Goal: Check status: Check status

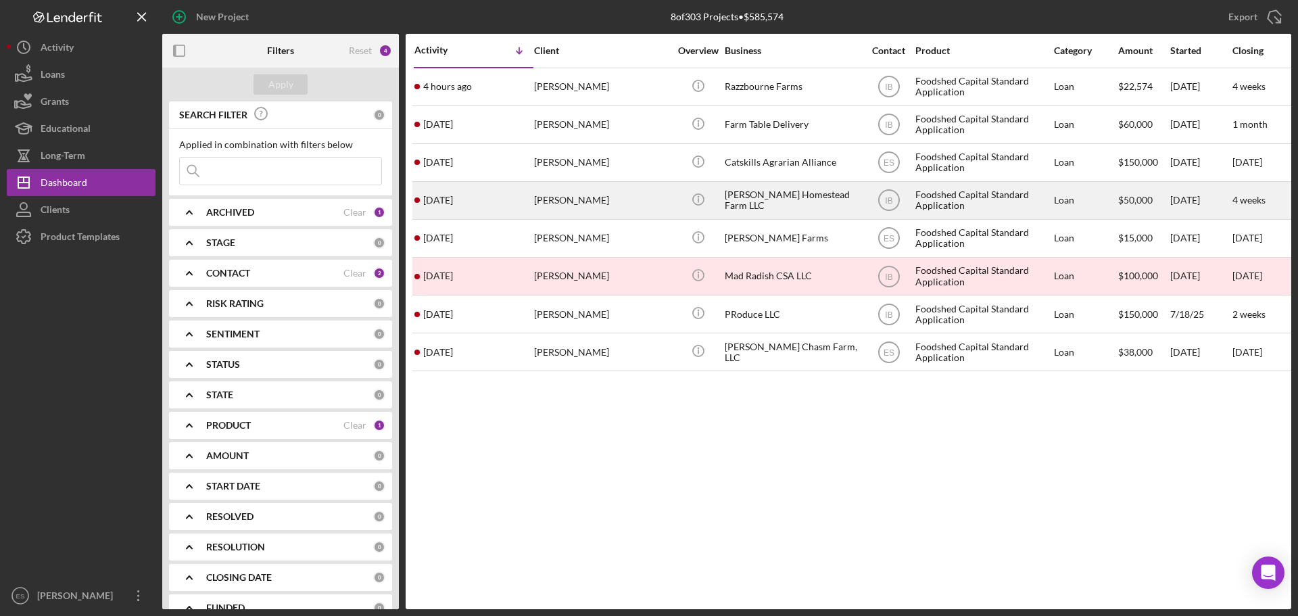
click at [745, 189] on div "[PERSON_NAME] Homestead Farm LLC" at bounding box center [792, 201] width 135 height 36
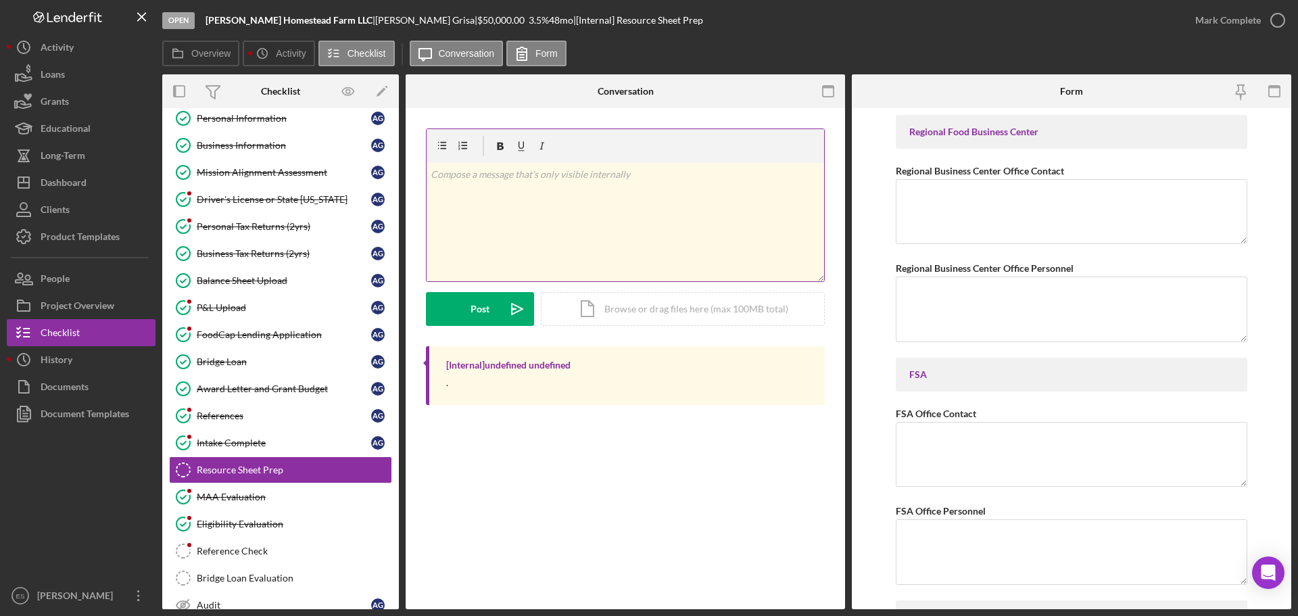
scroll to position [151, 0]
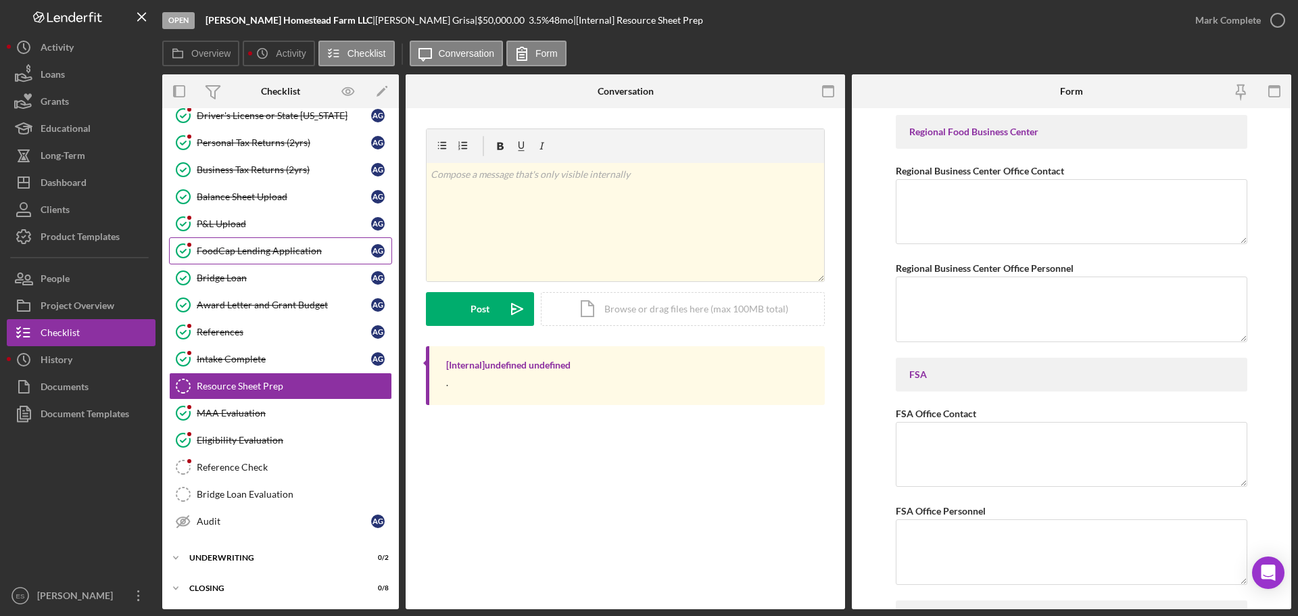
click at [273, 248] on div "FoodCap Lending Application" at bounding box center [284, 250] width 174 height 11
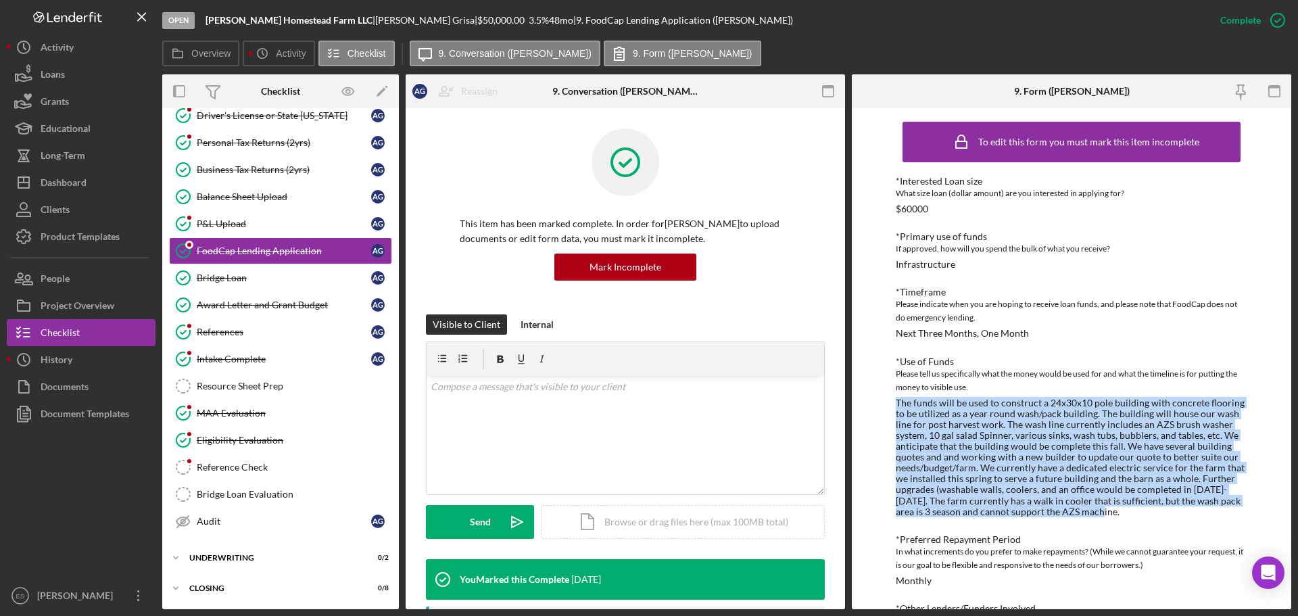
drag, startPoint x: 897, startPoint y: 402, endPoint x: 1102, endPoint y: 512, distance: 232.3
click at [1102, 512] on div "The funds will be used to construct a 24x30x10 pole building with concrete floo…" at bounding box center [1072, 458] width 352 height 120
click at [275, 138] on div "Personal Tax Returns (2yrs)" at bounding box center [284, 142] width 174 height 11
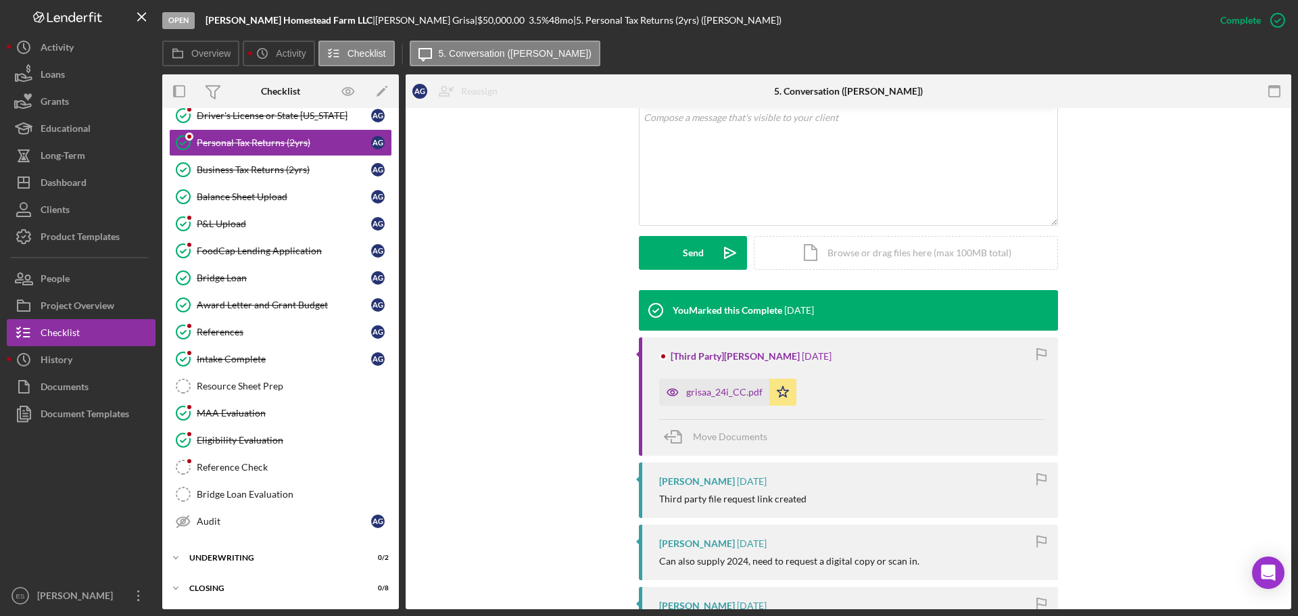
scroll to position [270, 0]
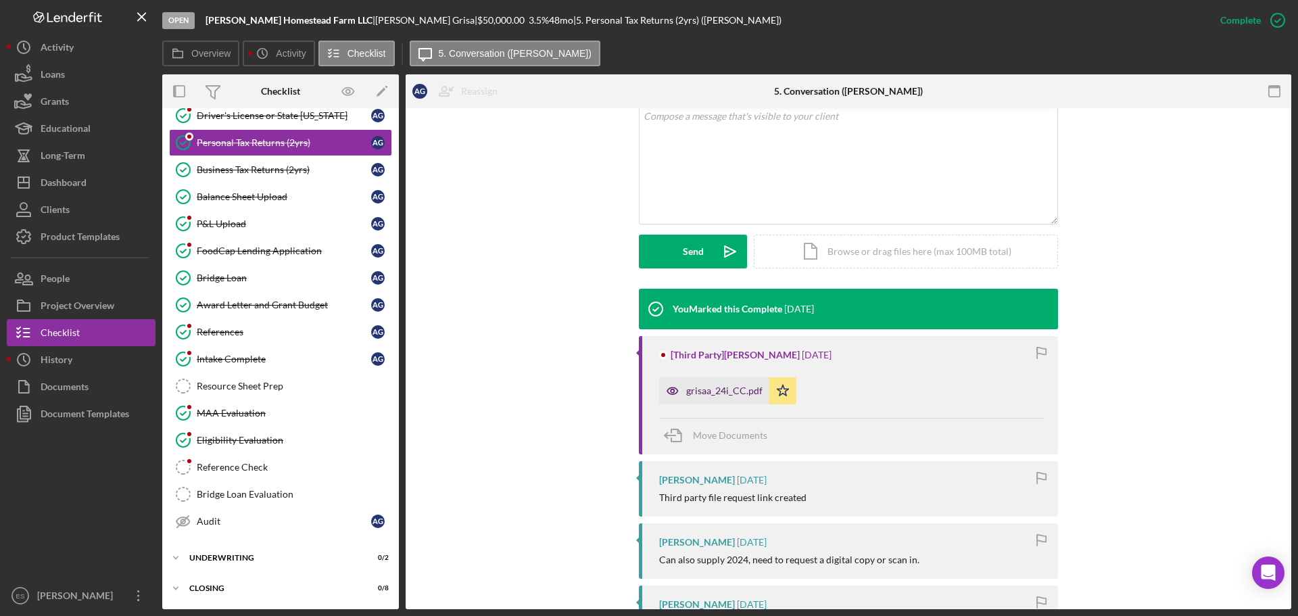
click at [734, 395] on div "grisaa_24i_CC.pdf" at bounding box center [724, 390] width 76 height 11
